Goal: Find specific page/section: Find specific page/section

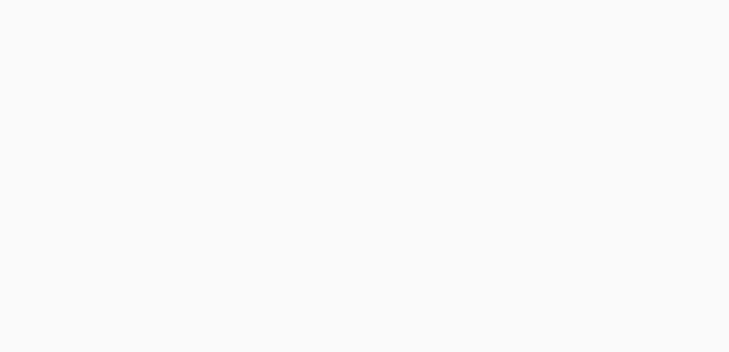
click at [16, 0] on html at bounding box center [364, 0] width 729 height 0
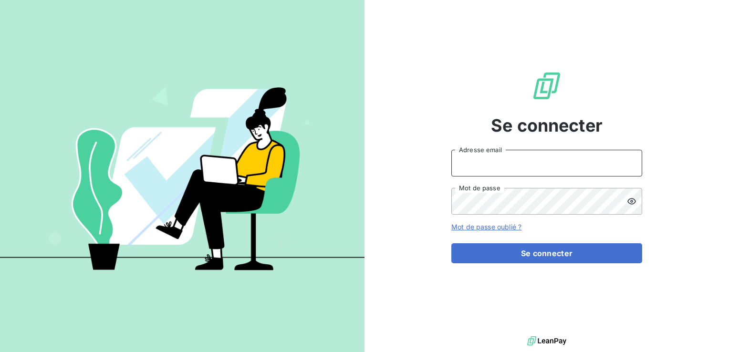
click at [491, 172] on input "Adresse email" at bounding box center [547, 163] width 191 height 27
type input "[EMAIL_ADDRESS][DOMAIN_NAME]"
click at [452, 243] on button "Se connecter" at bounding box center [547, 253] width 191 height 20
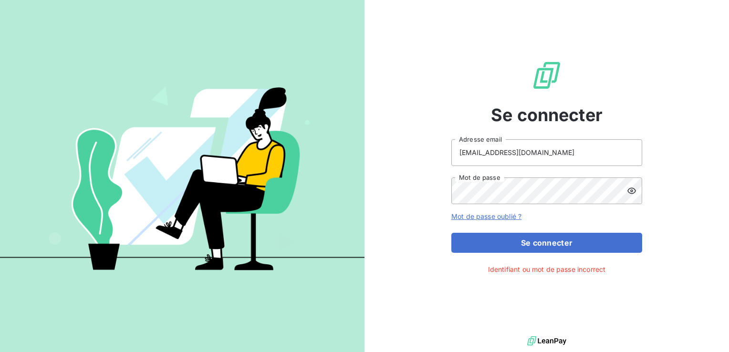
click at [628, 192] on icon at bounding box center [632, 191] width 10 height 10
click at [452, 233] on button "Se connecter" at bounding box center [547, 243] width 191 height 20
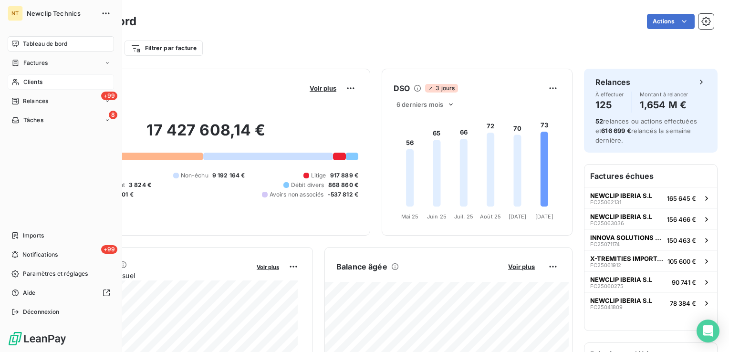
click at [23, 83] on span "Clients" at bounding box center [32, 82] width 19 height 9
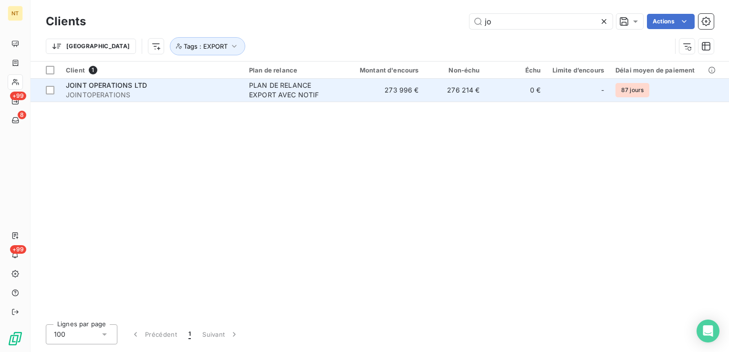
type input "jo"
click at [356, 91] on td "273 996 €" at bounding box center [384, 90] width 82 height 23
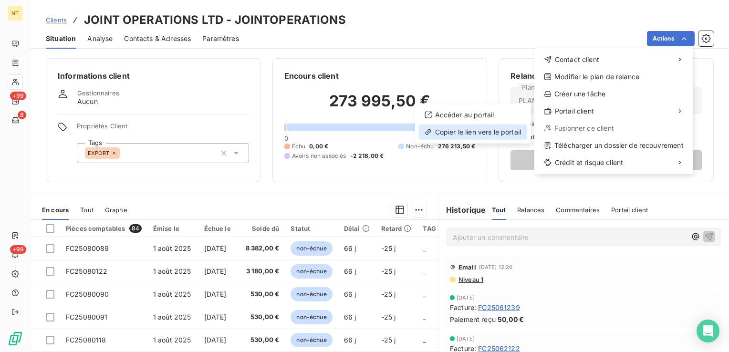
click at [502, 132] on div "Copier le lien vers le portail" at bounding box center [473, 132] width 108 height 15
